Goal: Find specific page/section: Find specific page/section

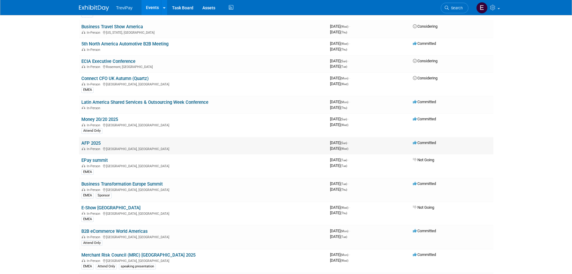
scroll to position [180, 0]
click at [95, 145] on td "AFP 2025 In-Person [GEOGRAPHIC_DATA], [GEOGRAPHIC_DATA]" at bounding box center [203, 145] width 249 height 17
click at [95, 143] on link "AFP 2025" at bounding box center [90, 142] width 19 height 5
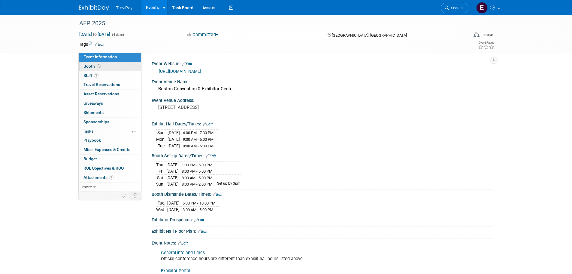
click at [109, 66] on link "Booth" at bounding box center [110, 66] width 62 height 9
